Goal: Obtain resource: Download file/media

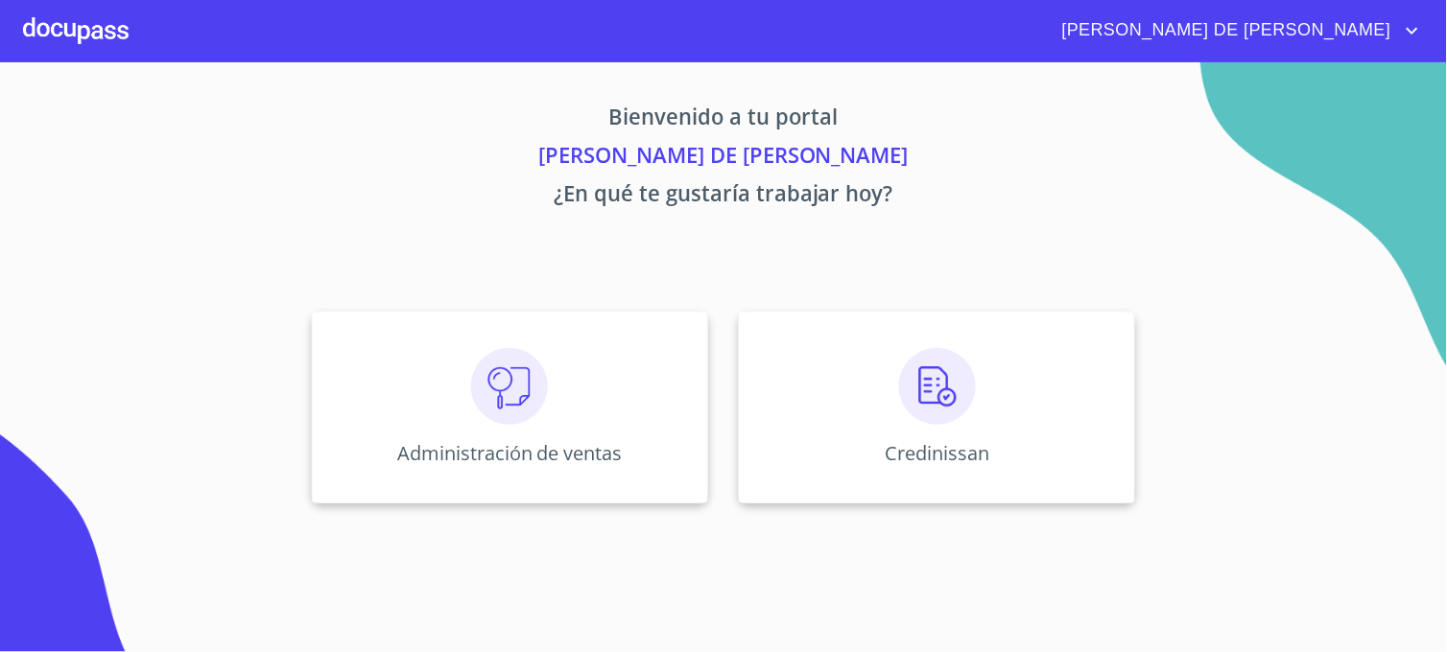
click at [775, 482] on div "Credinissan" at bounding box center [937, 408] width 396 height 192
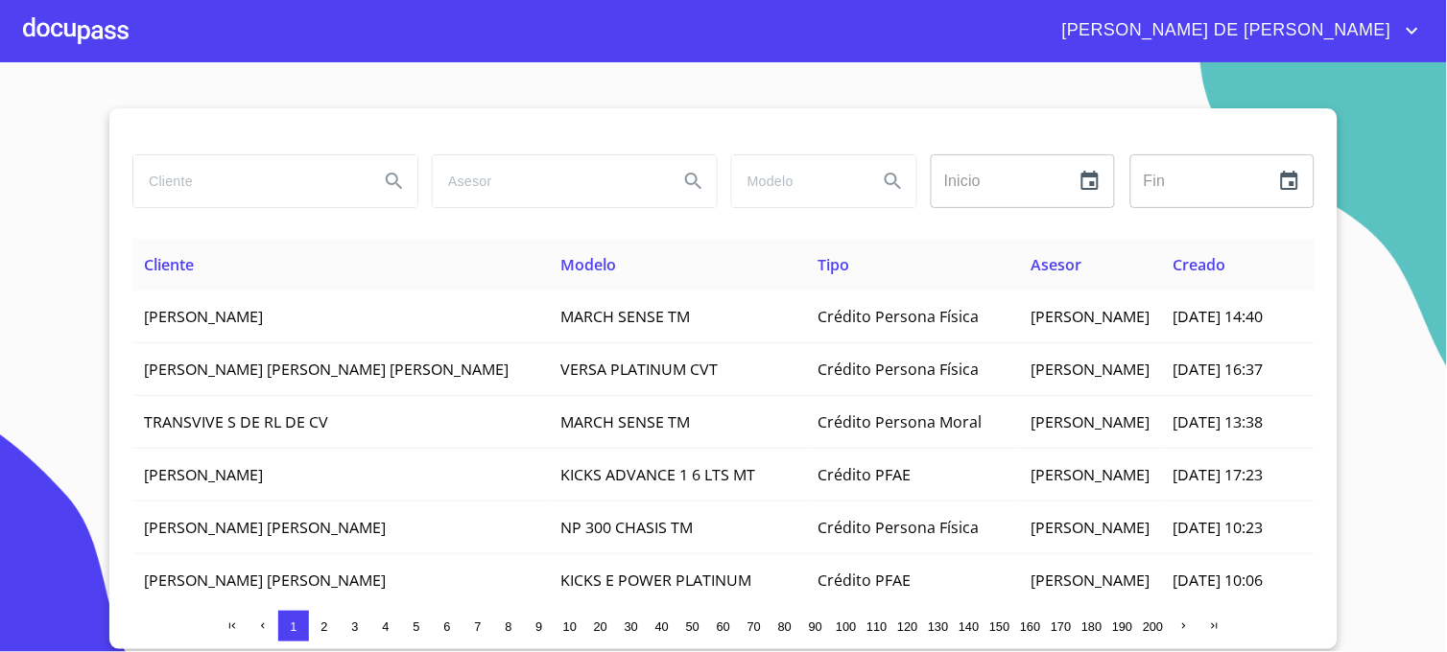
click at [254, 175] on input "search" at bounding box center [248, 181] width 230 height 52
type input "CASTELO VALENZUELA"
click at [385, 192] on icon "Search" at bounding box center [394, 181] width 23 height 23
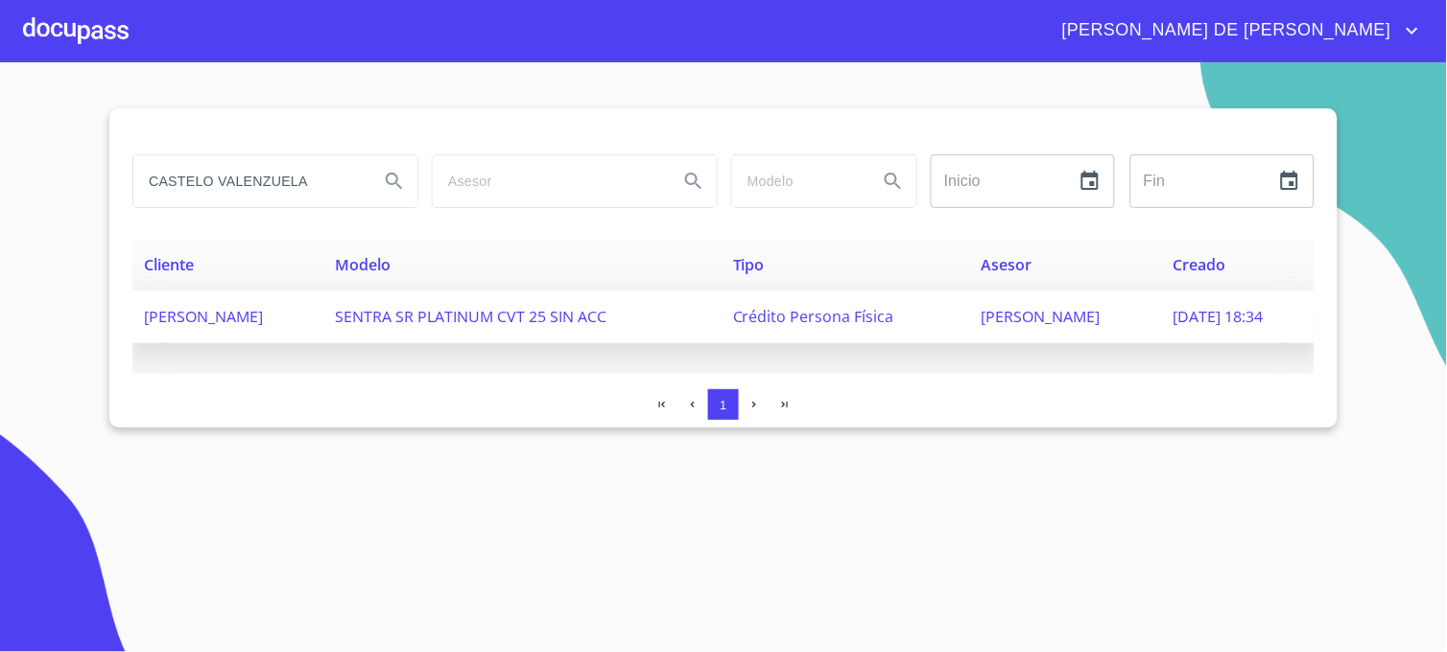
click at [1010, 320] on span "[PERSON_NAME]" at bounding box center [1041, 316] width 119 height 21
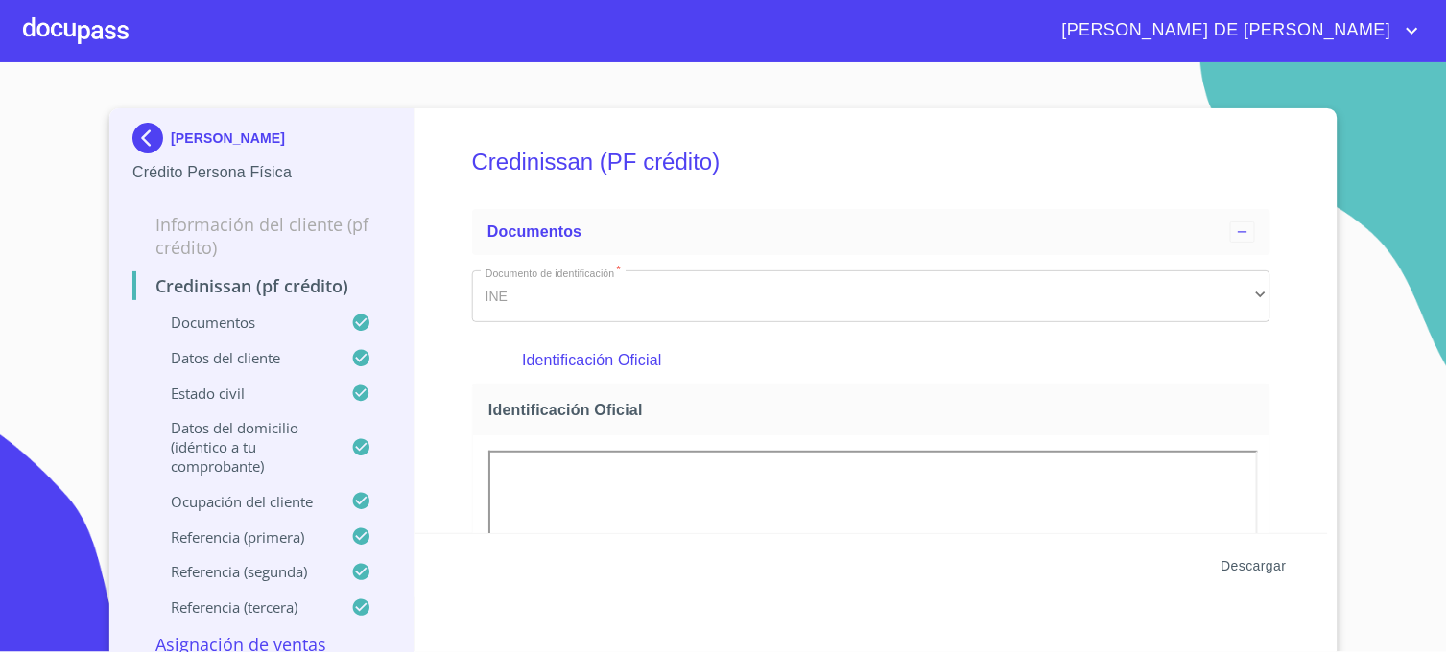
click at [1259, 559] on span "Descargar" at bounding box center [1253, 567] width 65 height 24
